Goal: Task Accomplishment & Management: Manage account settings

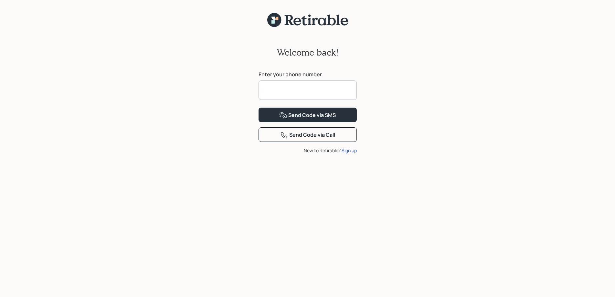
click at [262, 5] on div "Welcome back! Enter your phone number Send Code via SMS Send Code via Call New …" at bounding box center [307, 152] width 615 height 305
click at [273, 18] on icon at bounding box center [272, 18] width 3 height 3
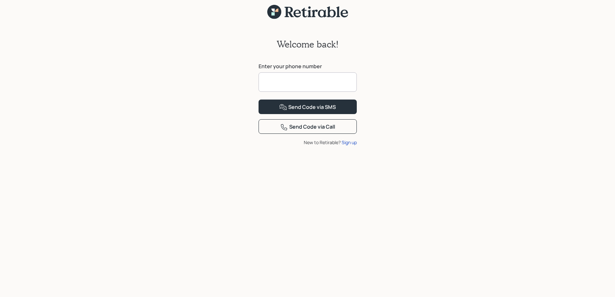
click at [286, 6] on icon at bounding box center [308, 12] width 84 height 15
click at [368, 194] on div "Welcome back! Enter your phone number Send Code via SMS Send Code via Call New …" at bounding box center [307, 158] width 615 height 278
click at [312, 100] on div "Enter your phone number" at bounding box center [307, 81] width 98 height 37
